Goal: Navigation & Orientation: Find specific page/section

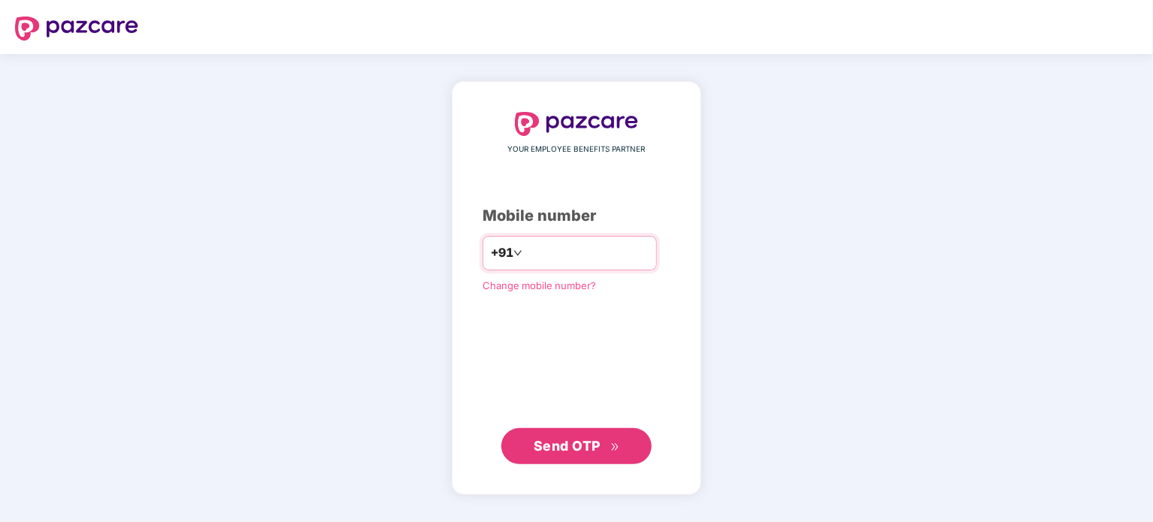
click at [607, 256] on input "number" at bounding box center [586, 253] width 123 height 24
click at [582, 255] on input "number" at bounding box center [586, 253] width 123 height 24
click at [613, 261] on input "number" at bounding box center [586, 253] width 123 height 24
type input "**********"
click at [583, 459] on button "Send OTP" at bounding box center [576, 446] width 150 height 36
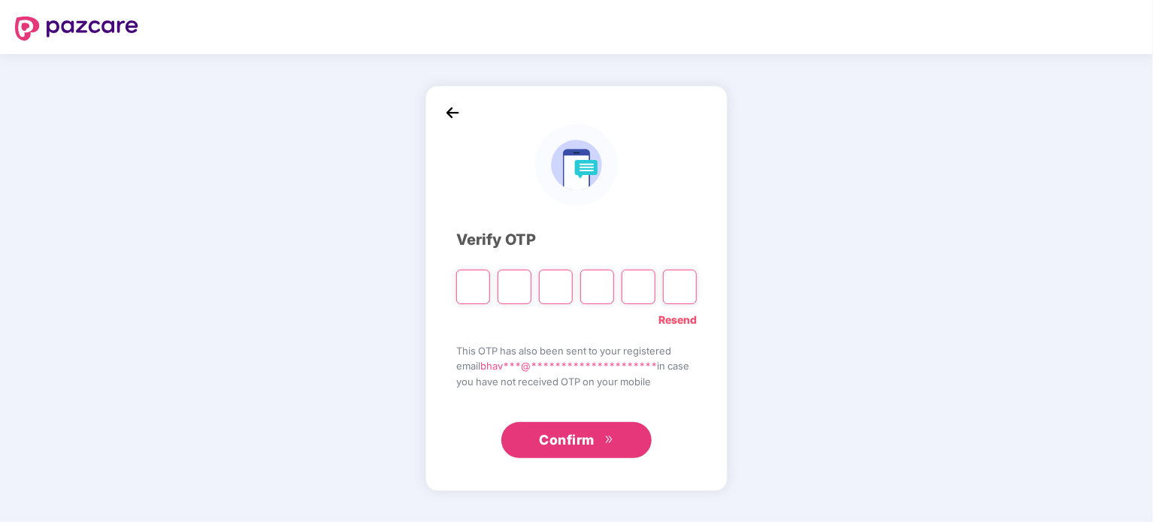
click at [474, 291] on input "Please enter verification code. Digit 1" at bounding box center [473, 287] width 34 height 35
type input "*"
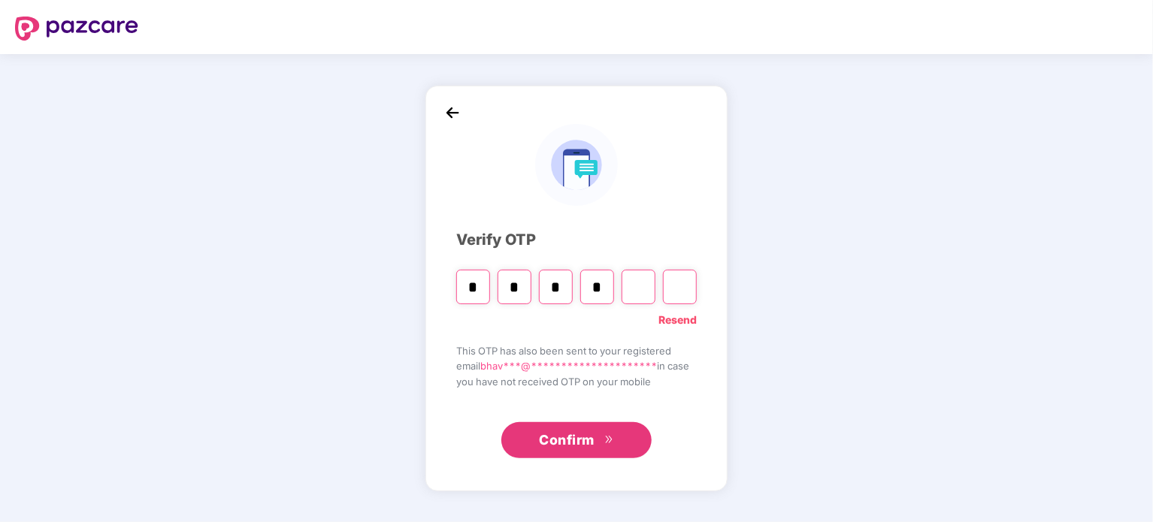
type input "*"
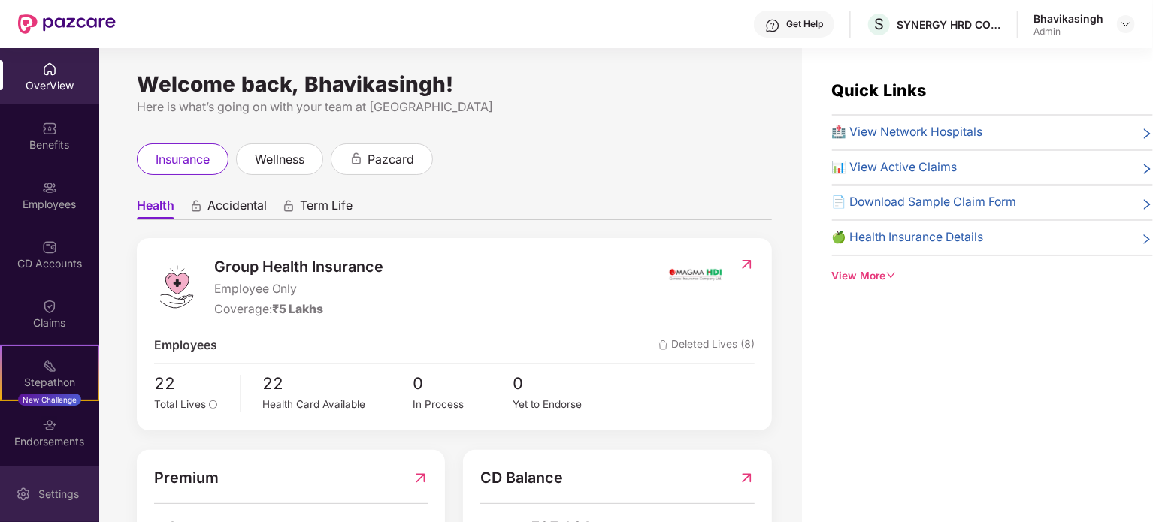
click at [40, 488] on div "Settings" at bounding box center [59, 494] width 50 height 15
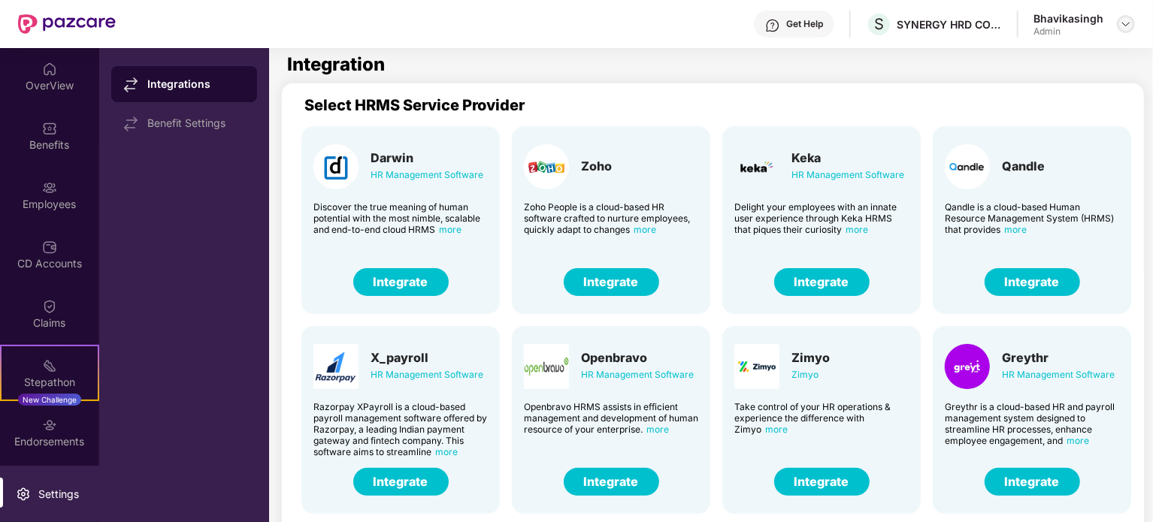
click at [1124, 15] on div at bounding box center [1126, 24] width 18 height 18
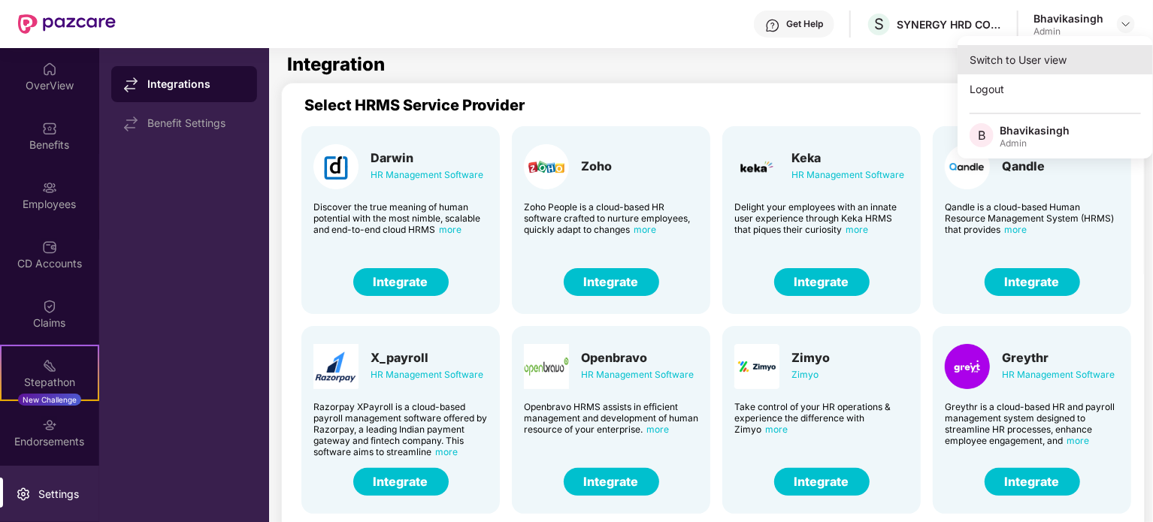
click at [1028, 56] on div "Switch to User view" at bounding box center [1055, 59] width 195 height 29
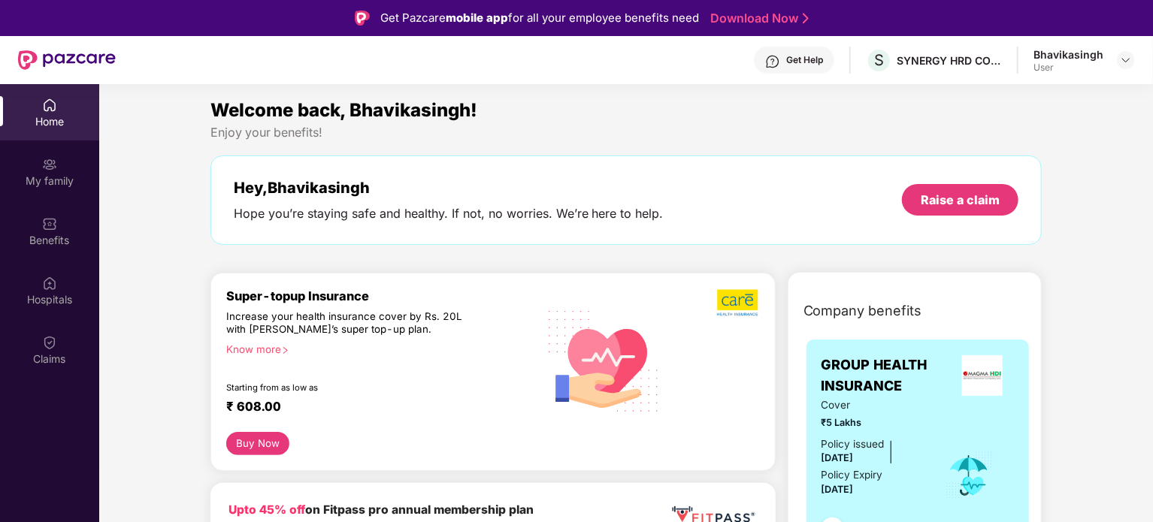
click at [1052, 56] on div "Bhavikasingh" at bounding box center [1069, 54] width 70 height 14
click at [1121, 62] on img at bounding box center [1126, 60] width 12 height 12
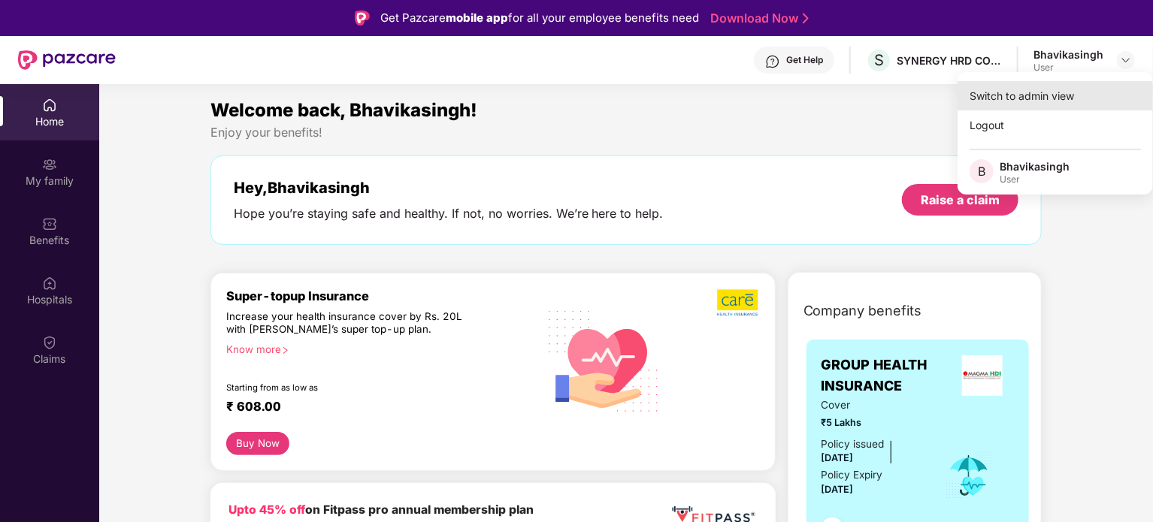
click at [1055, 92] on div "Switch to admin view" at bounding box center [1055, 95] width 195 height 29
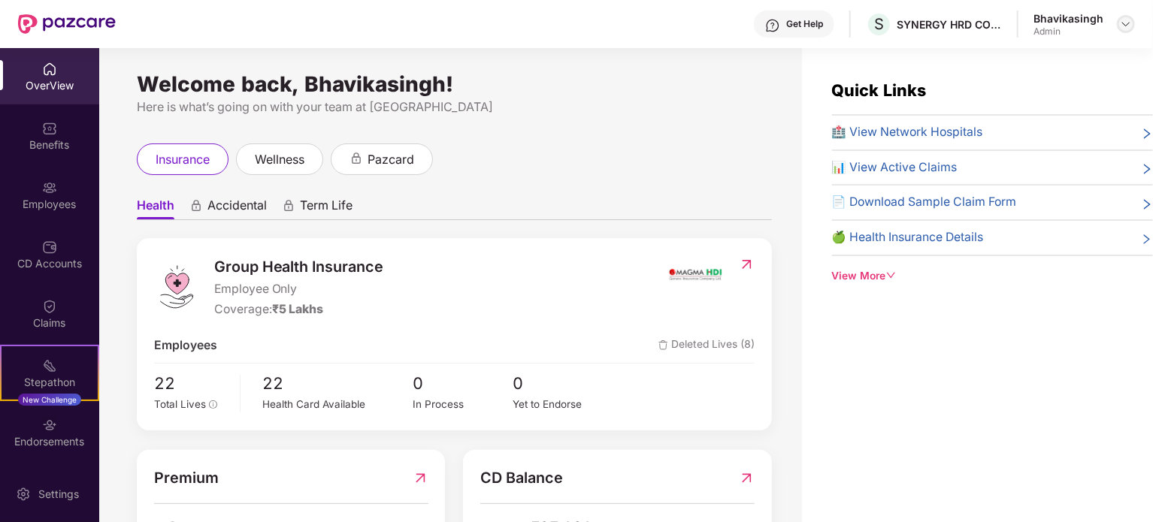
click at [1120, 22] on img at bounding box center [1126, 24] width 12 height 12
click at [1010, 132] on div "Bhavikasingh" at bounding box center [1035, 130] width 70 height 14
click at [1125, 26] on img at bounding box center [1126, 24] width 12 height 12
click at [978, 134] on span "B" at bounding box center [982, 135] width 8 height 18
click at [51, 502] on div "Settings" at bounding box center [49, 494] width 99 height 56
